Goal: Information Seeking & Learning: Learn about a topic

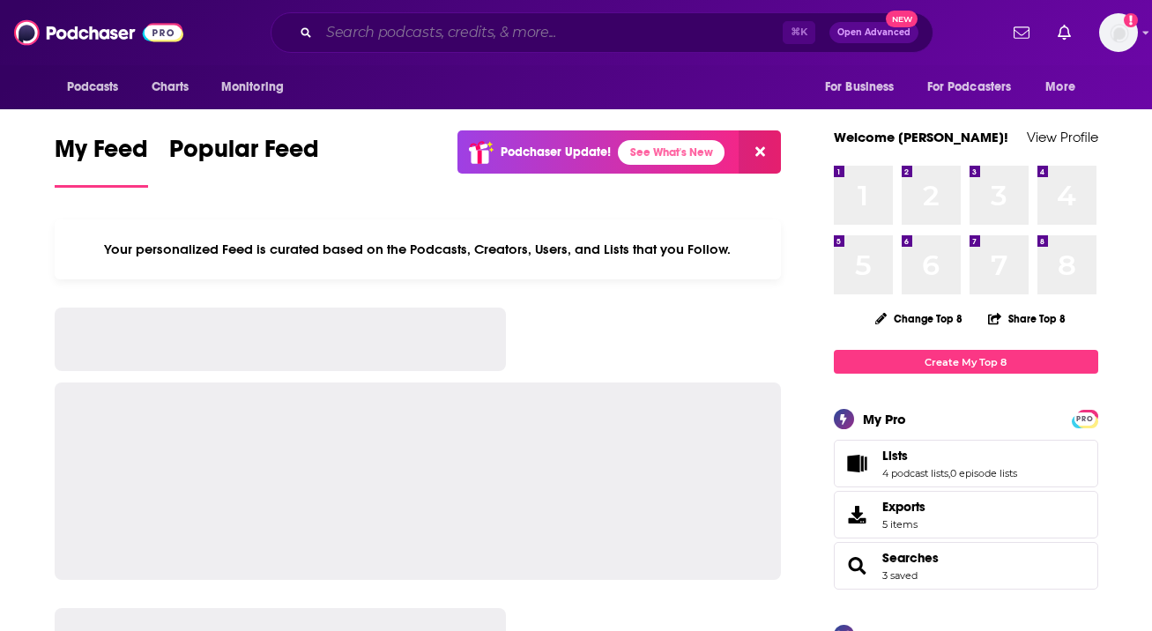
click at [406, 29] on input "Search podcasts, credits, & more..." at bounding box center [551, 33] width 464 height 28
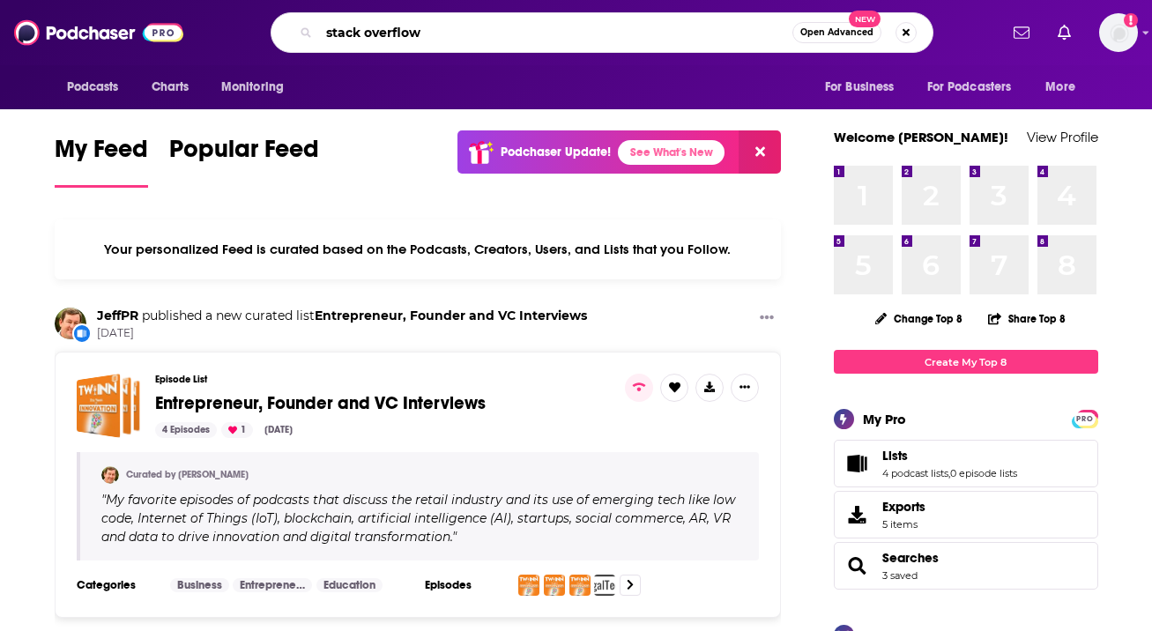
type input "stack overflow"
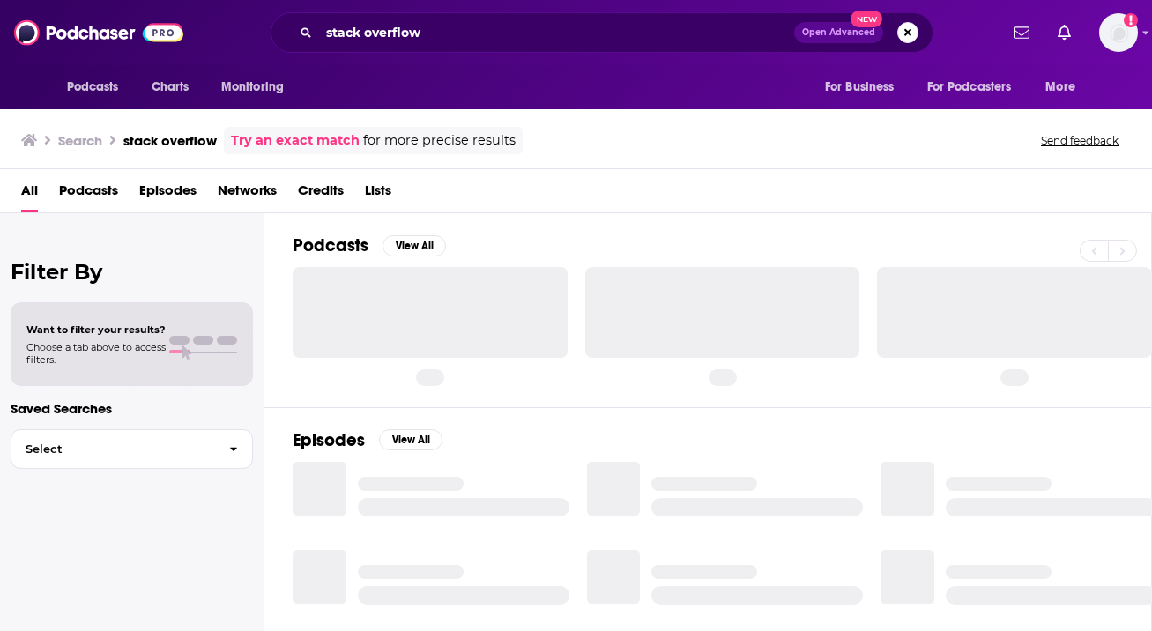
scroll to position [40, 0]
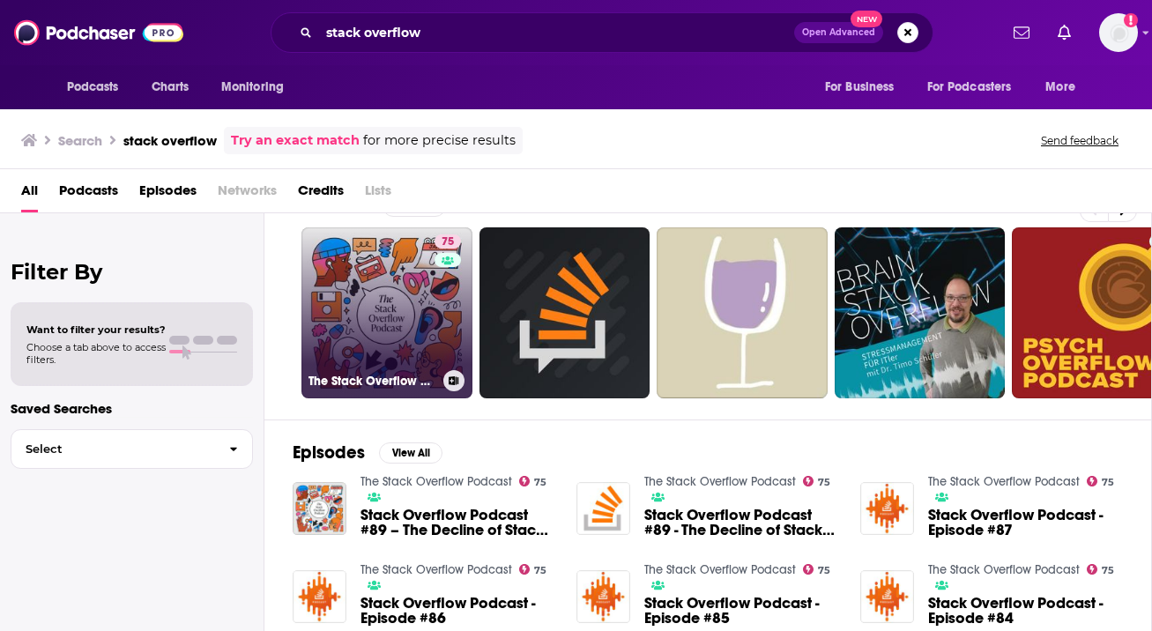
click at [363, 315] on link "75 The Stack Overflow Podcast" at bounding box center [386, 312] width 171 height 171
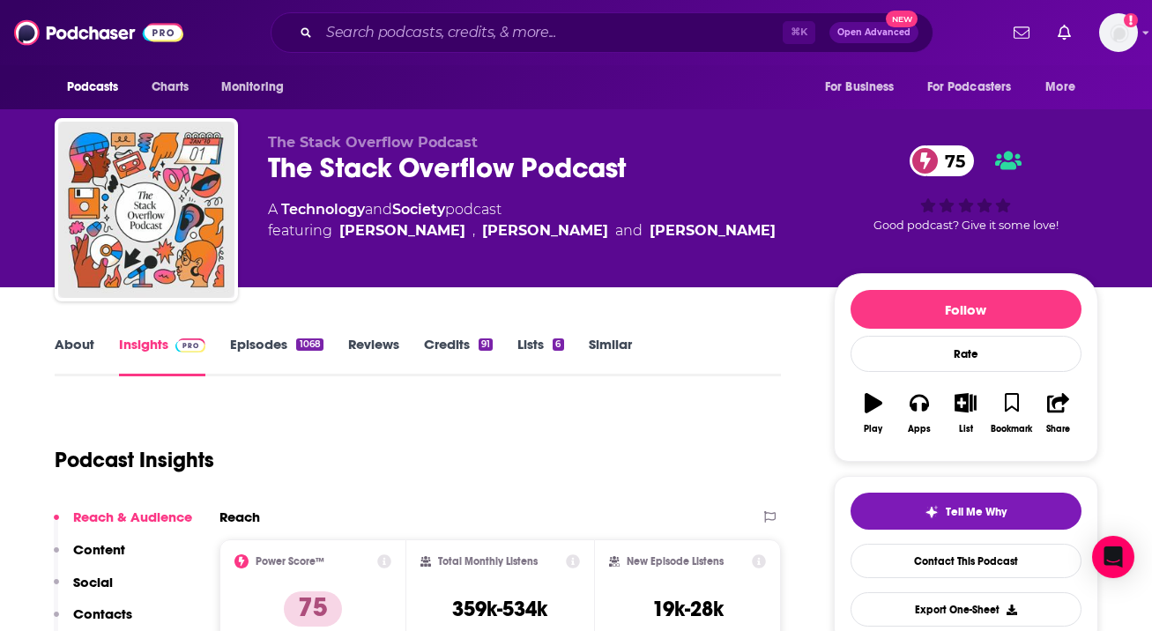
click at [247, 343] on link "Episodes 1068" at bounding box center [276, 356] width 93 height 41
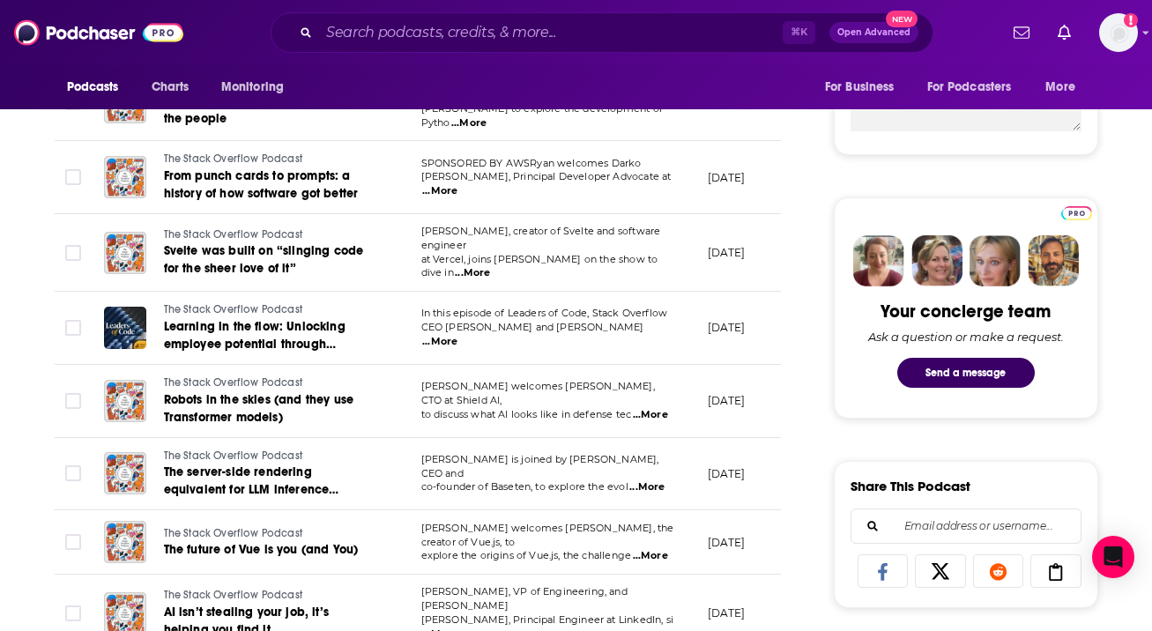
scroll to position [797, 0]
